Goal: Check status: Check status

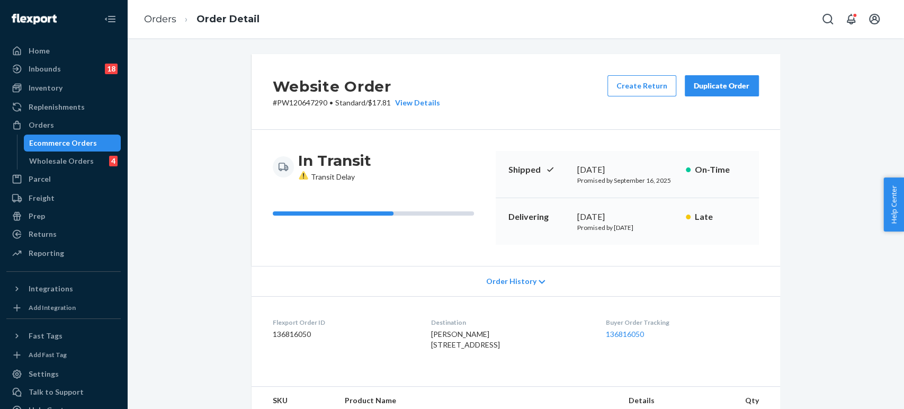
scroll to position [767, 0]
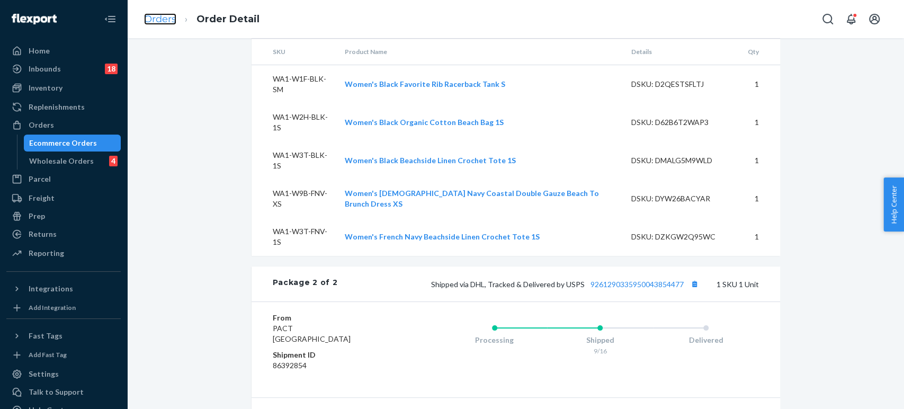
click at [167, 21] on link "Orders" at bounding box center [160, 19] width 32 height 12
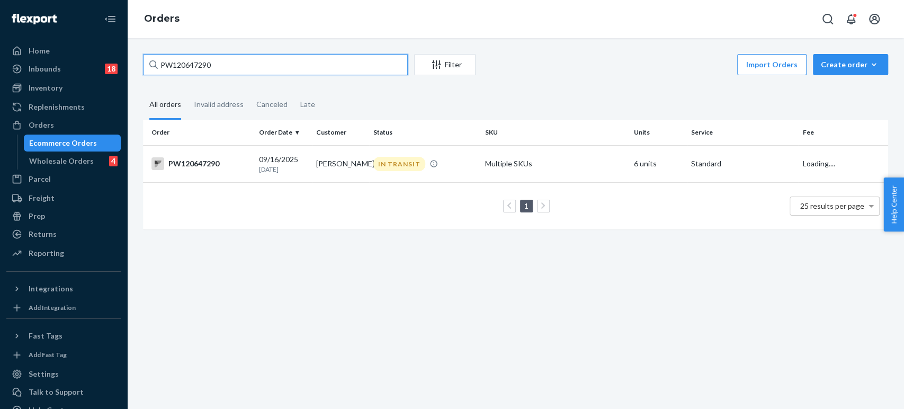
click at [198, 70] on input "PW120647290" at bounding box center [275, 64] width 265 height 21
paste input "66864"
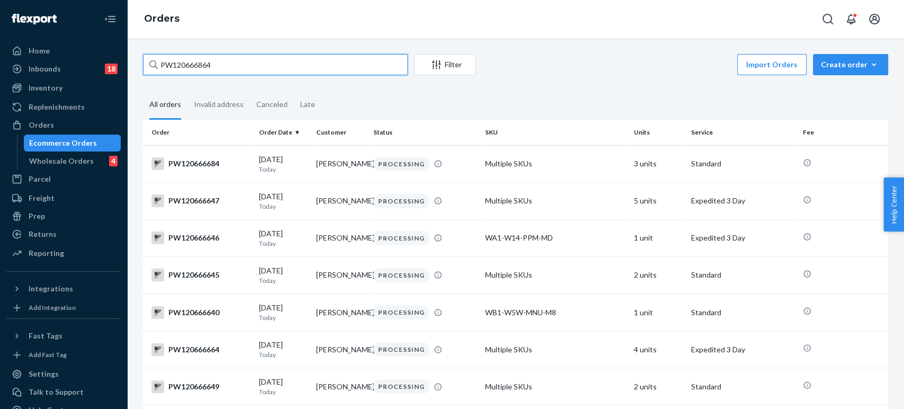
click at [220, 67] on input "PW120666864" at bounding box center [275, 64] width 265 height 21
paste input "21298"
type input "PW120621298"
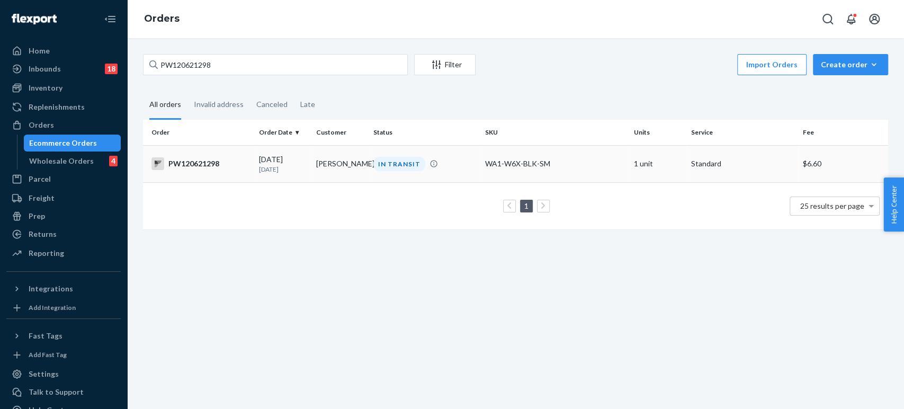
click at [326, 167] on td "[PERSON_NAME]" at bounding box center [340, 163] width 57 height 37
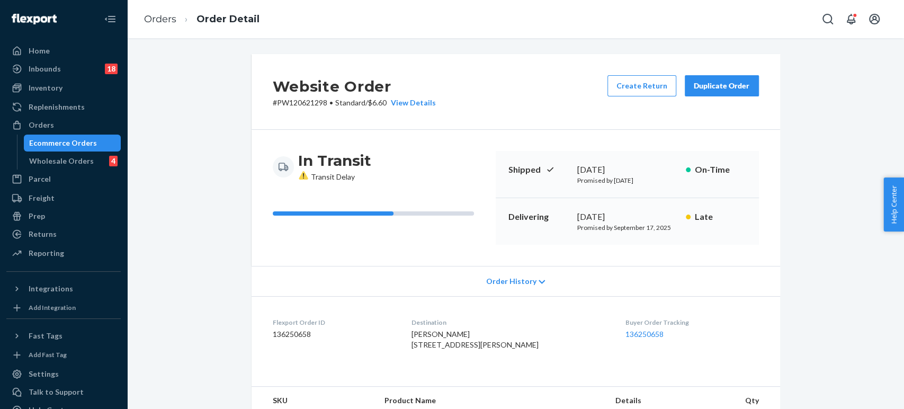
scroll to position [292, 0]
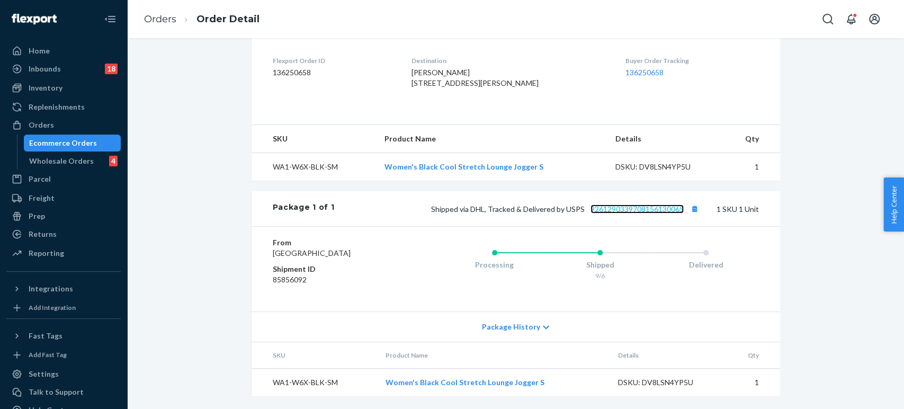
click at [636, 204] on link "9261290339708156130065" at bounding box center [637, 208] width 93 height 9
